Goal: Book appointment/travel/reservation

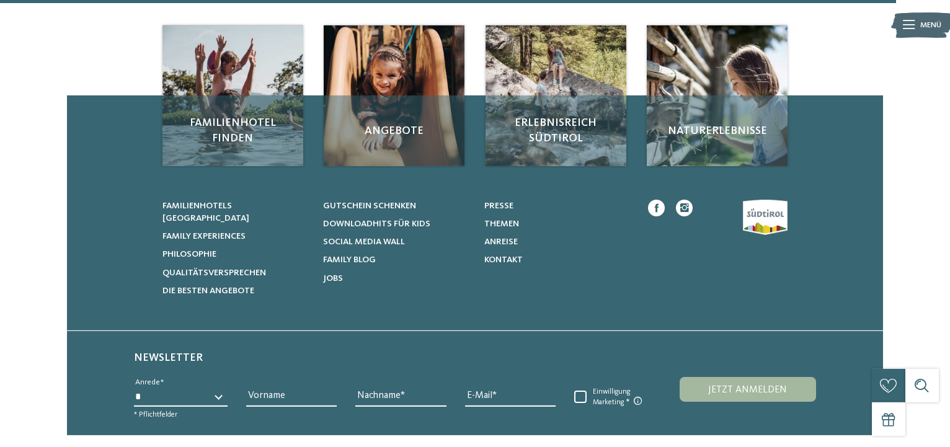
scroll to position [1623, 0]
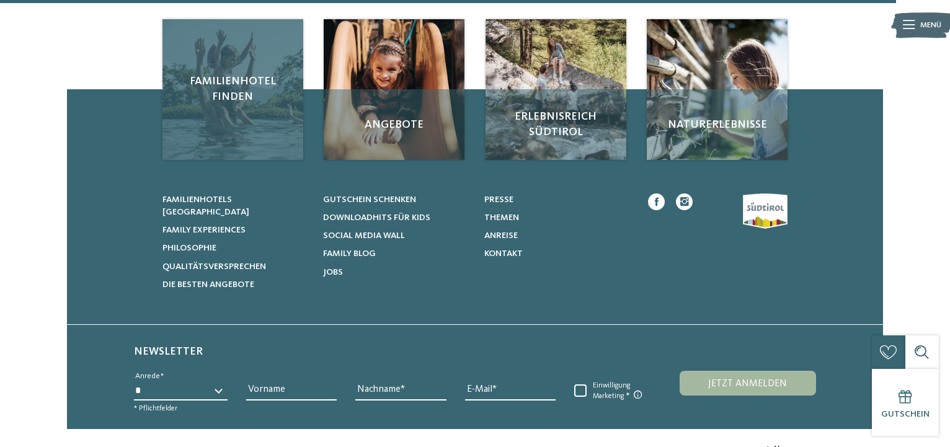
click at [242, 105] on span "Familienhotel finden" at bounding box center [233, 89] width 118 height 31
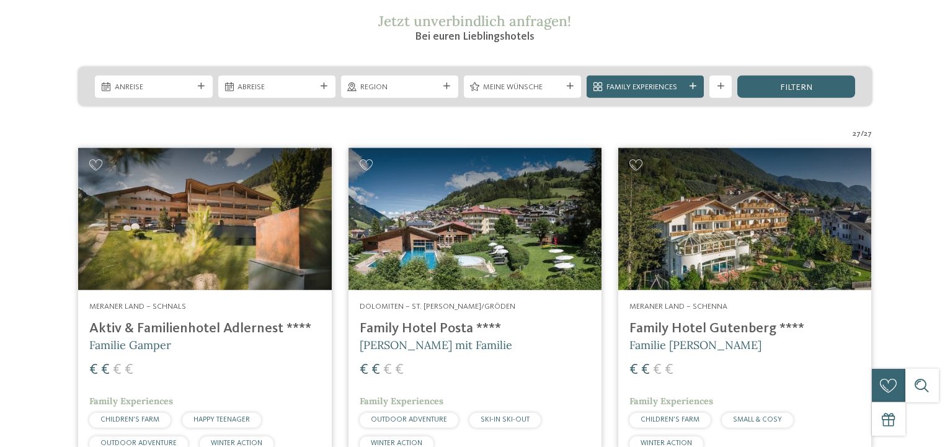
scroll to position [232, 0]
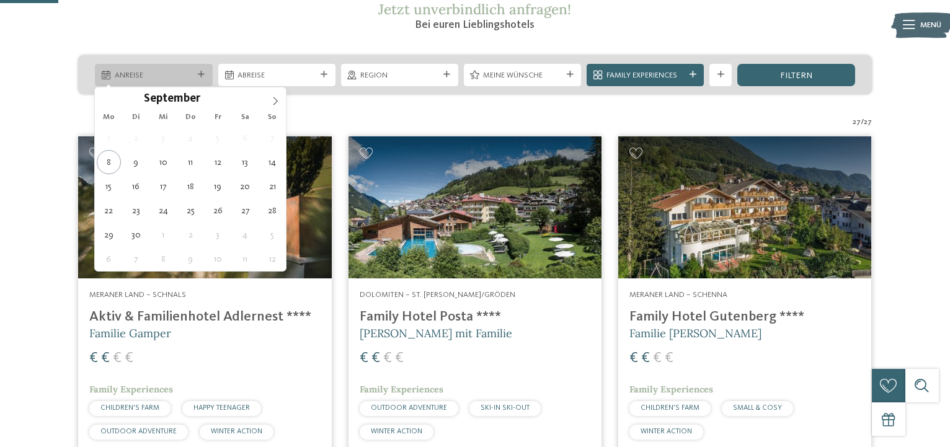
click at [199, 75] on icon at bounding box center [201, 74] width 7 height 7
type div "21.09.2025"
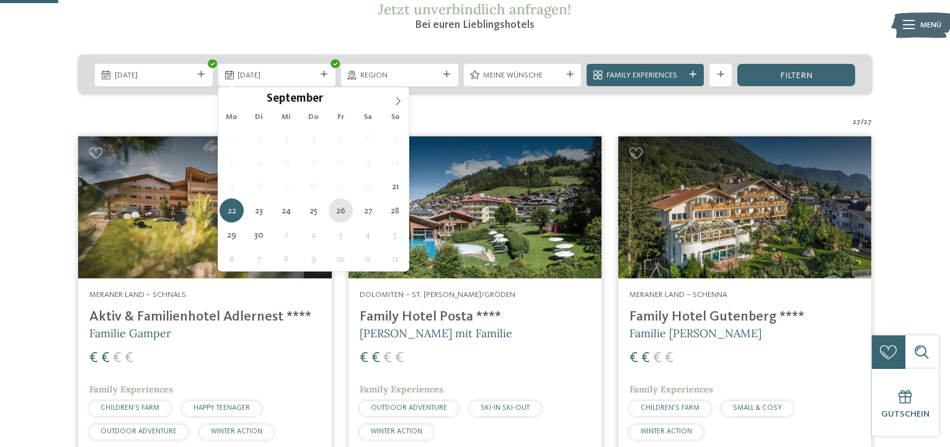
type div "26.09.2025"
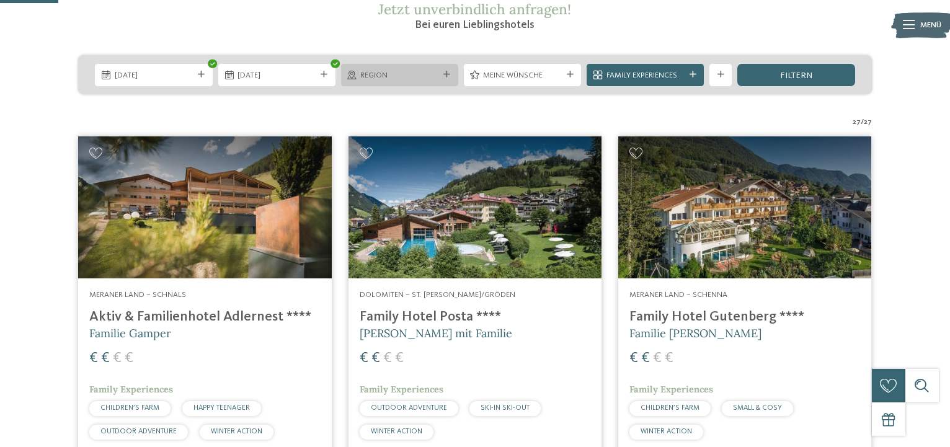
click at [443, 77] on div at bounding box center [446, 74] width 11 height 7
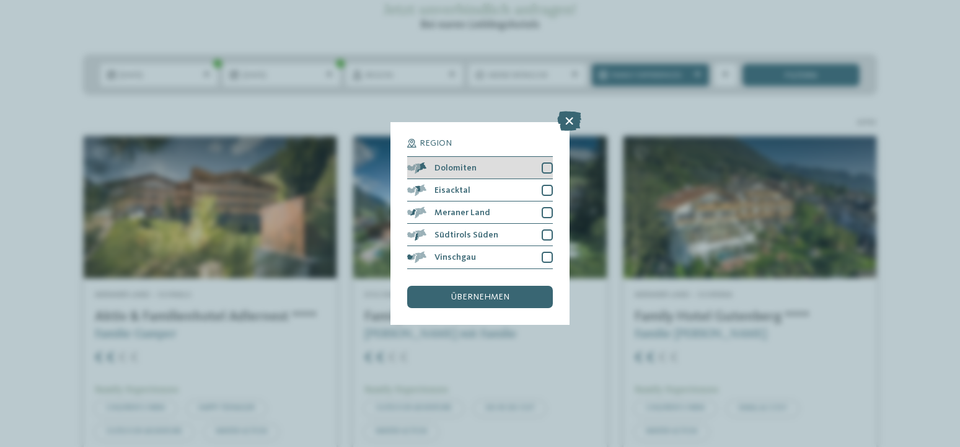
click at [551, 165] on div at bounding box center [547, 167] width 11 height 11
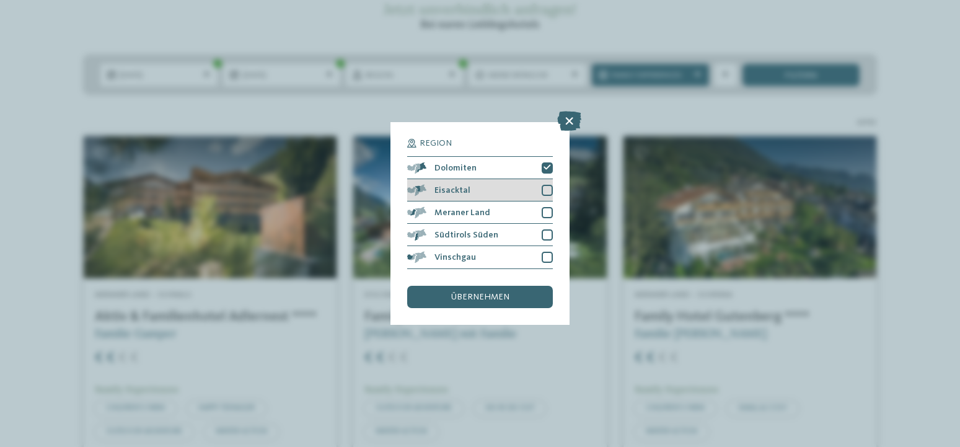
click at [546, 190] on div at bounding box center [547, 190] width 11 height 11
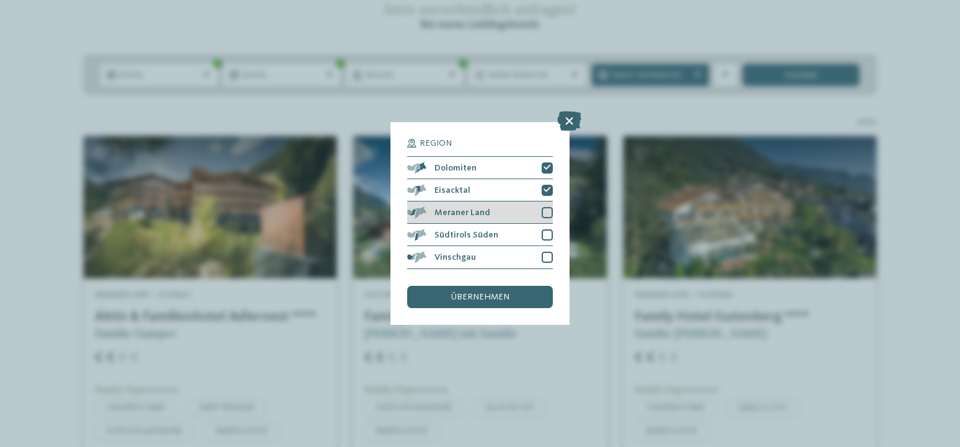
click at [545, 206] on div "Meraner Land" at bounding box center [479, 212] width 145 height 22
click at [550, 231] on div at bounding box center [547, 234] width 11 height 11
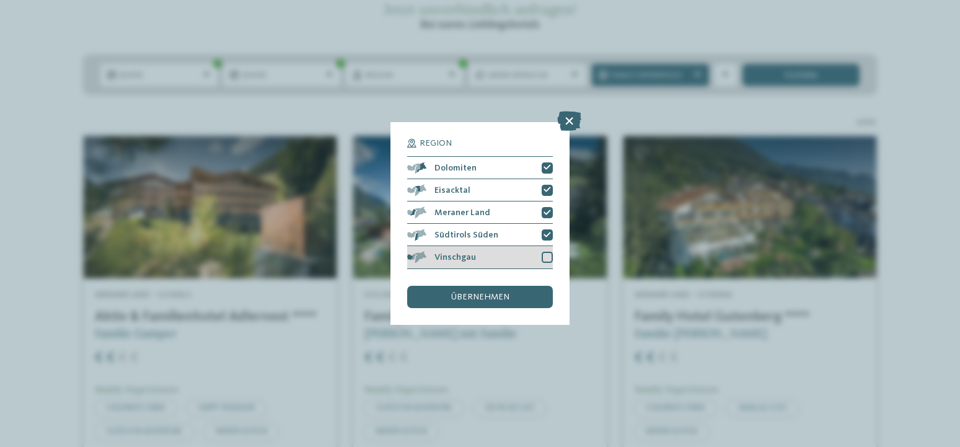
click at [549, 257] on div at bounding box center [547, 257] width 11 height 11
click at [527, 294] on div "übernehmen" at bounding box center [479, 297] width 145 height 22
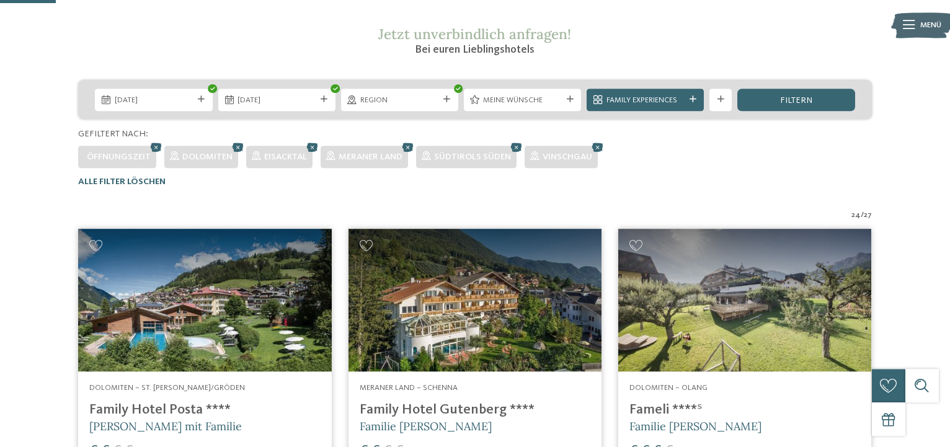
scroll to position [128, 0]
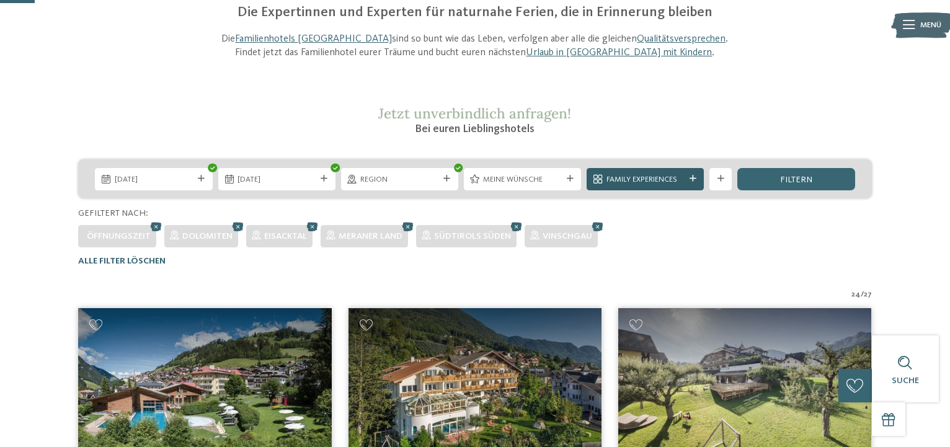
click at [695, 177] on icon at bounding box center [692, 178] width 7 height 7
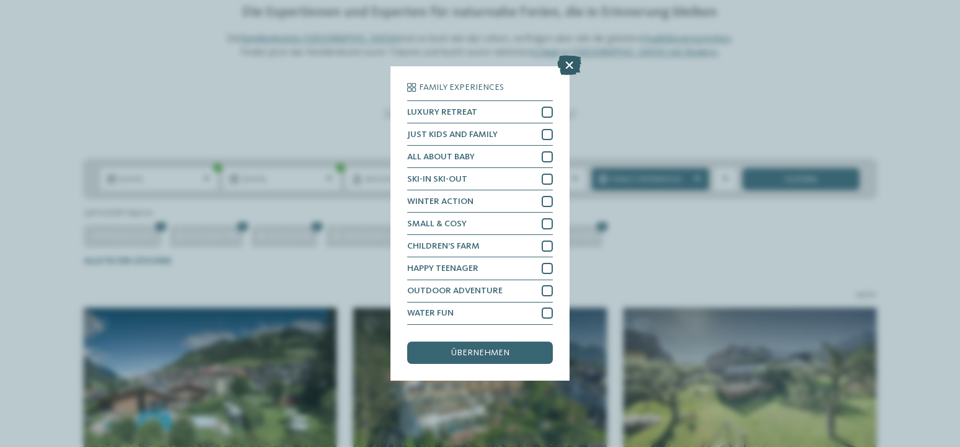
click at [571, 65] on icon at bounding box center [569, 66] width 24 height 20
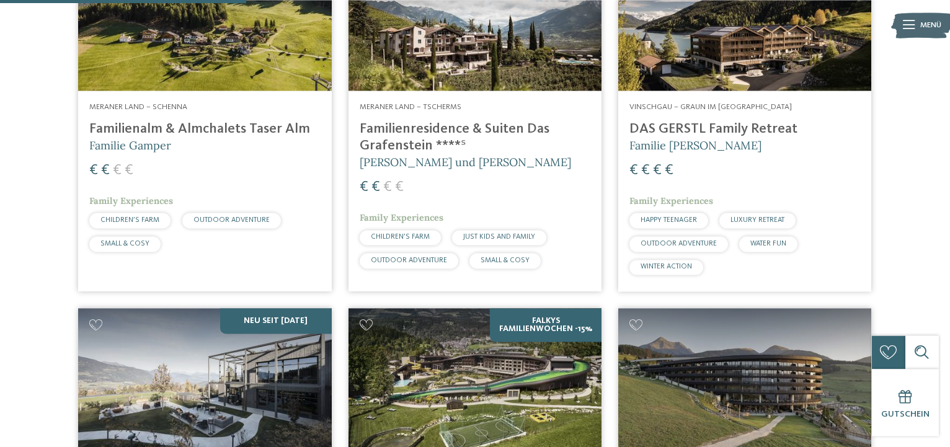
scroll to position [927, 0]
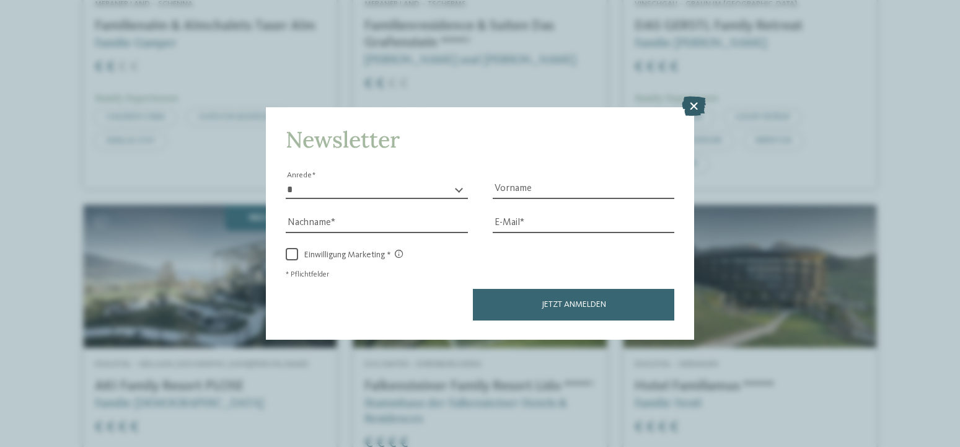
click at [694, 102] on icon at bounding box center [694, 106] width 24 height 20
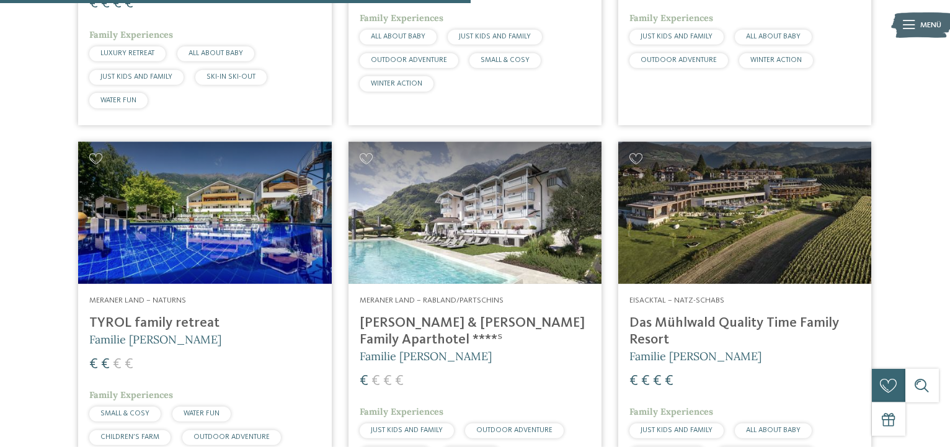
scroll to position [1854, 0]
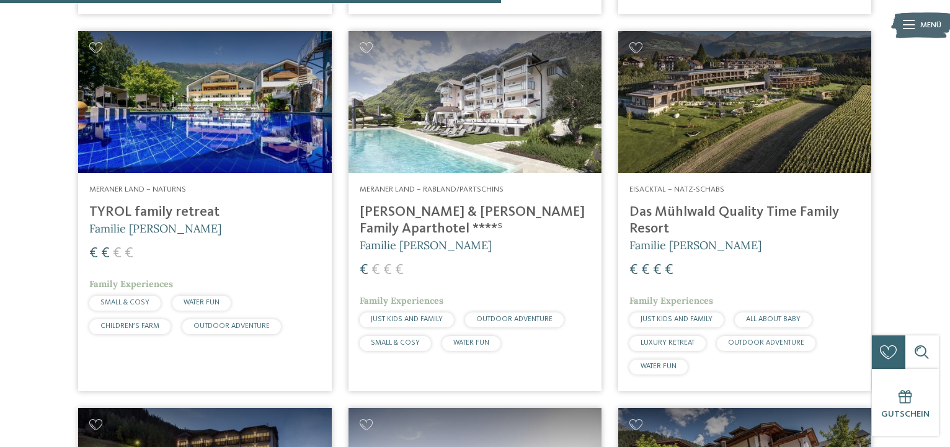
click at [474, 218] on h4 "Heidi & Edith Family Aparthotel ****ˢ" at bounding box center [474, 220] width 231 height 33
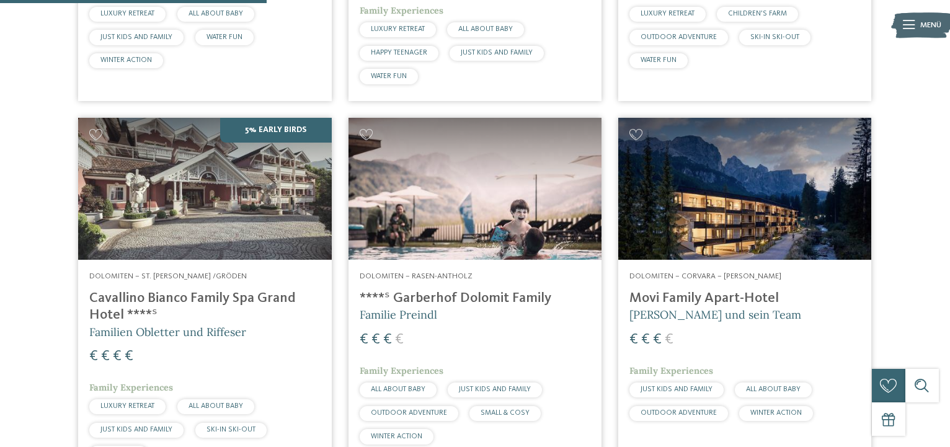
scroll to position [0, 0]
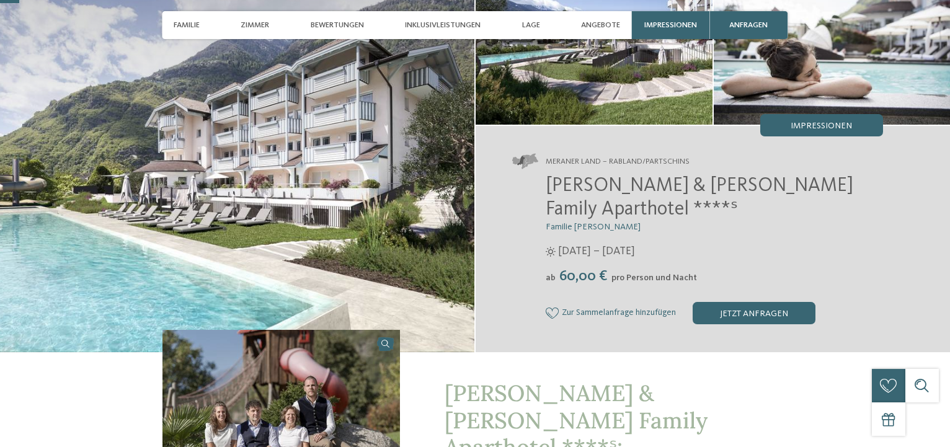
scroll to position [232, 0]
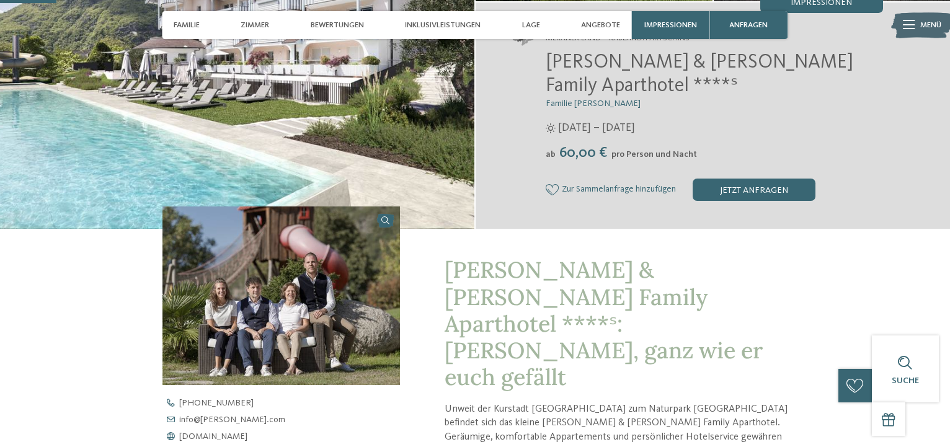
click at [624, 446] on link "Familienhotel in Partschins" at bounding box center [568, 451] width 111 height 10
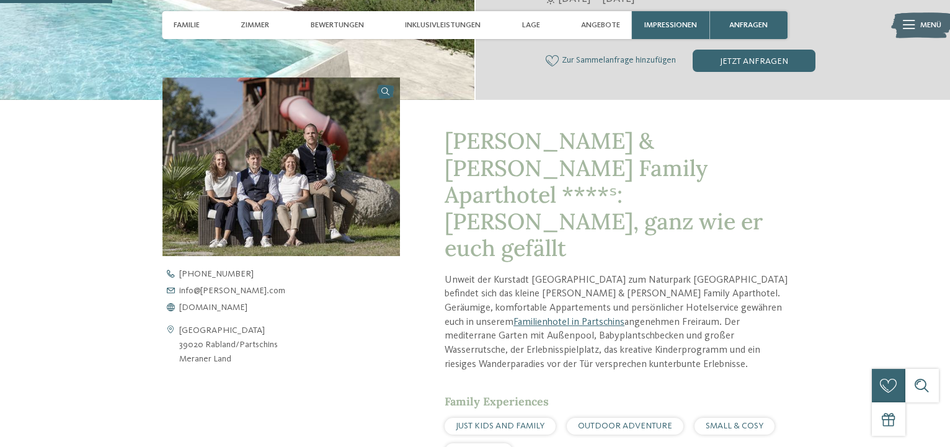
scroll to position [464, 0]
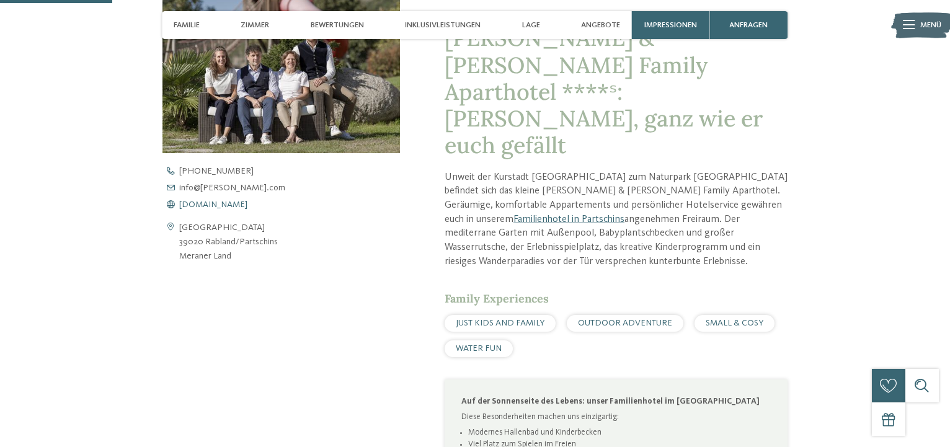
click at [233, 200] on span "www.heidi-edith.com" at bounding box center [213, 204] width 68 height 9
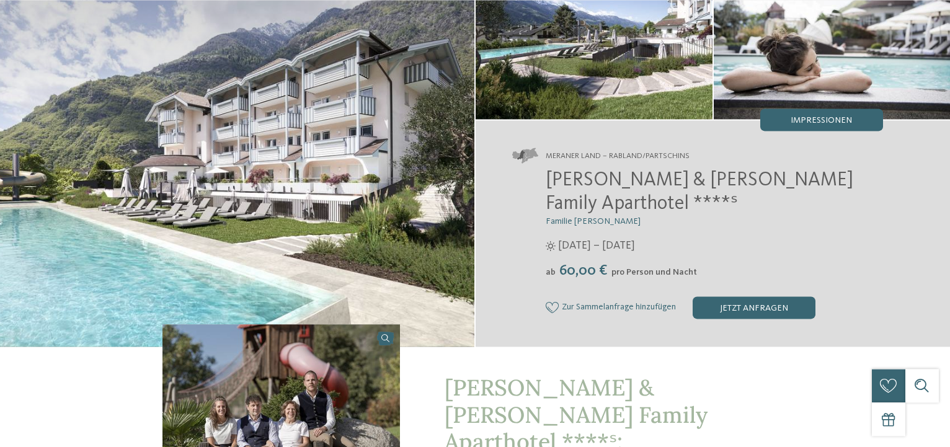
scroll to position [0, 0]
